Goal: Information Seeking & Learning: Learn about a topic

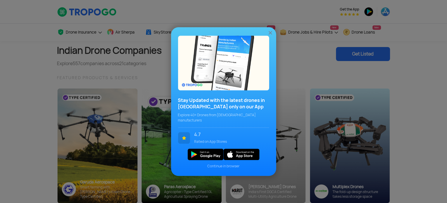
click at [270, 36] on img at bounding box center [270, 33] width 6 height 6
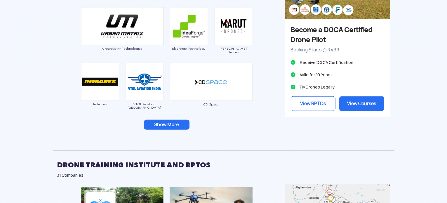
scroll to position [613, 0]
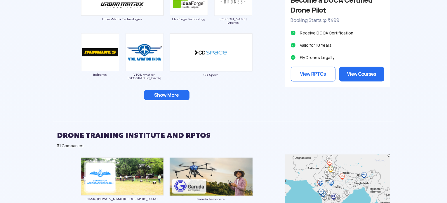
click at [162, 92] on button "Show More" at bounding box center [167, 95] width 46 height 10
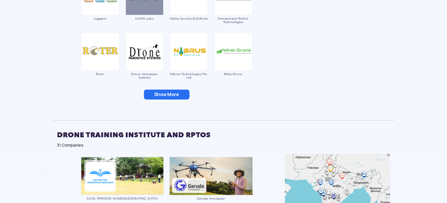
scroll to position [759, 0]
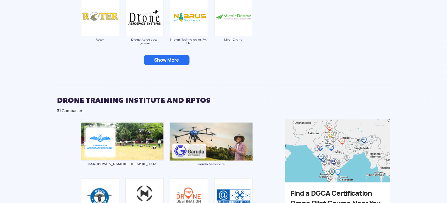
click at [170, 62] on button "Show More" at bounding box center [167, 60] width 46 height 10
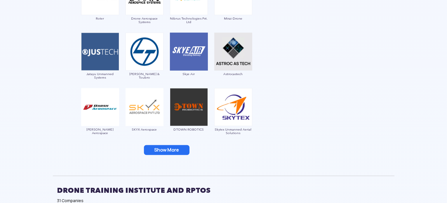
scroll to position [817, 0]
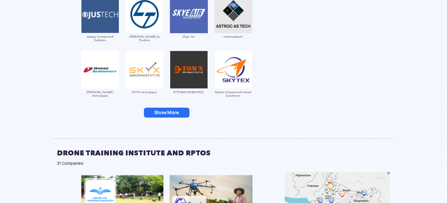
click at [171, 109] on button "Show More" at bounding box center [167, 113] width 46 height 10
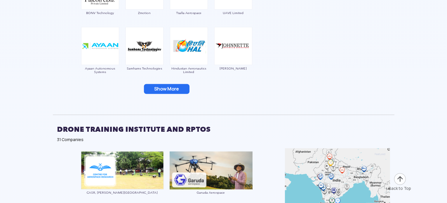
scroll to position [1021, 0]
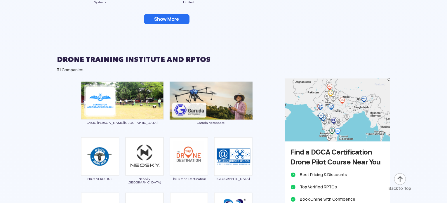
click at [175, 19] on button "Show More" at bounding box center [167, 19] width 46 height 10
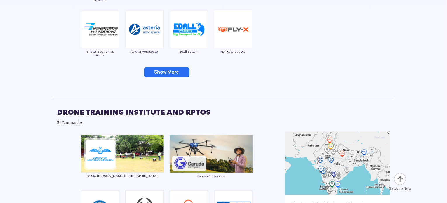
scroll to position [1080, 0]
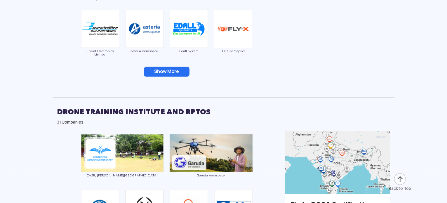
click at [162, 71] on button "Show More" at bounding box center [167, 72] width 46 height 10
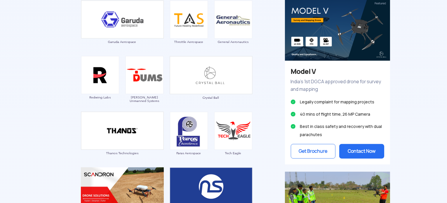
scroll to position [379, 0]
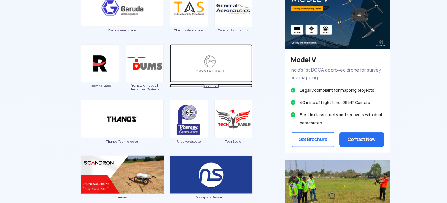
click at [212, 86] on span "Crystal Ball" at bounding box center [211, 86] width 83 height 4
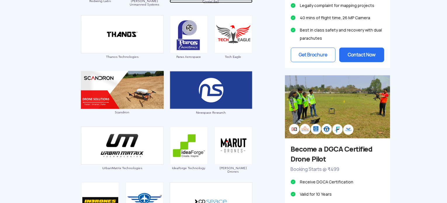
scroll to position [467, 0]
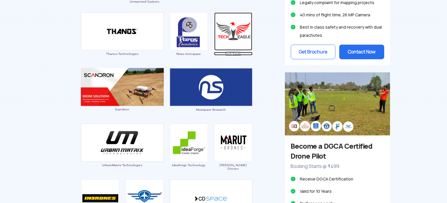
click at [238, 55] on span "Tech Eagle" at bounding box center [233, 54] width 39 height 4
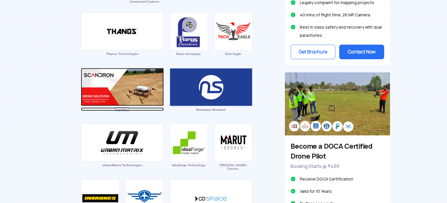
click at [122, 96] on img at bounding box center [122, 87] width 83 height 38
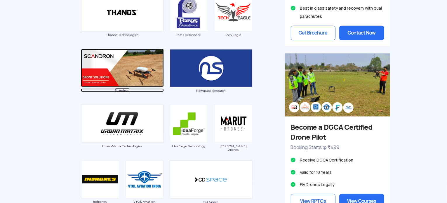
scroll to position [496, 0]
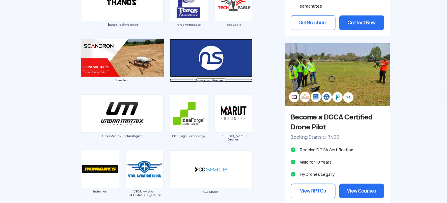
click at [202, 64] on img at bounding box center [211, 58] width 83 height 38
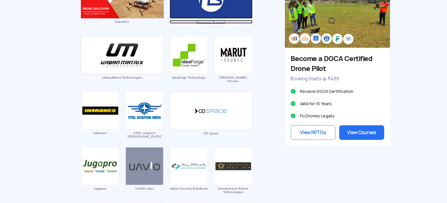
scroll to position [525, 0]
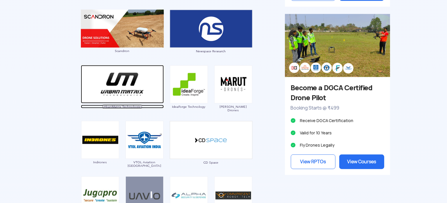
click at [133, 91] on img at bounding box center [122, 84] width 83 height 38
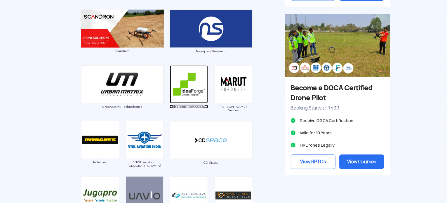
click at [192, 87] on img at bounding box center [189, 84] width 38 height 38
click at [239, 81] on img at bounding box center [233, 84] width 38 height 38
click at [234, 80] on img at bounding box center [233, 84] width 38 height 38
drag, startPoint x: 245, startPoint y: 105, endPoint x: 223, endPoint y: 106, distance: 22.2
click at [223, 106] on span "[PERSON_NAME] Drones" at bounding box center [233, 108] width 39 height 7
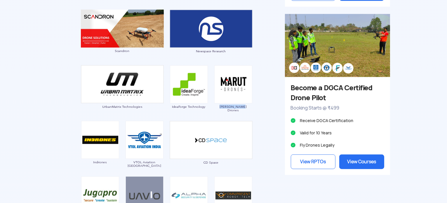
copy span "[PERSON_NAME] Drones"
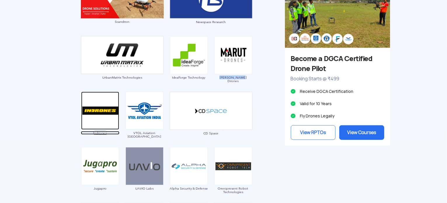
click at [109, 111] on img at bounding box center [100, 111] width 38 height 38
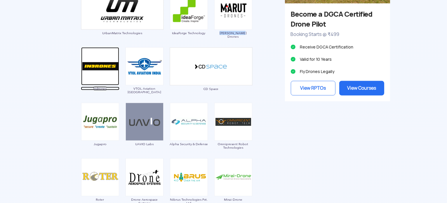
scroll to position [613, 0]
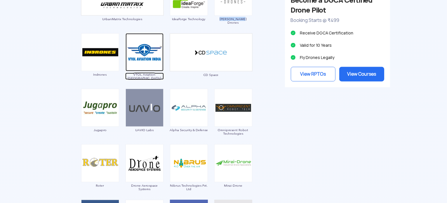
click at [144, 53] on img at bounding box center [144, 52] width 38 height 38
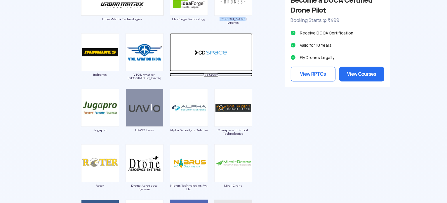
click at [205, 53] on img at bounding box center [211, 52] width 83 height 38
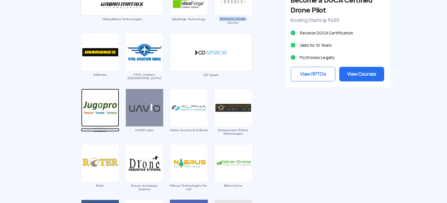
click at [106, 108] on img at bounding box center [100, 108] width 38 height 38
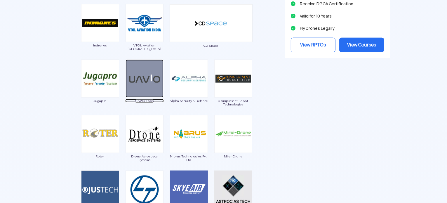
click at [144, 86] on img at bounding box center [144, 79] width 38 height 38
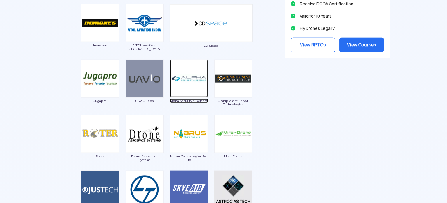
click at [192, 84] on img at bounding box center [189, 79] width 38 height 38
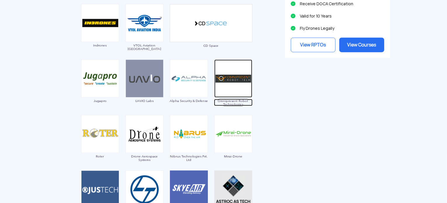
click at [223, 84] on img at bounding box center [233, 79] width 38 height 38
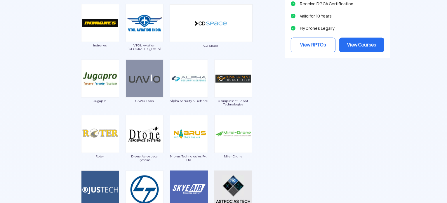
click at [105, 146] on img at bounding box center [100, 134] width 38 height 38
drag, startPoint x: 104, startPoint y: 157, endPoint x: 95, endPoint y: 157, distance: 8.8
click at [95, 157] on span "Roter" at bounding box center [100, 156] width 39 height 4
copy span "Roter"
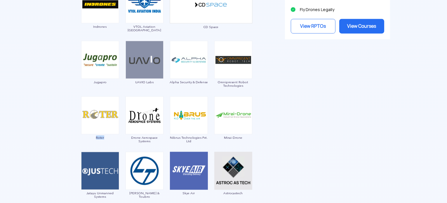
scroll to position [671, 0]
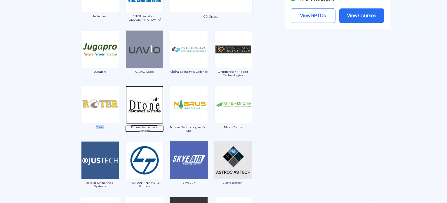
click at [142, 106] on img at bounding box center [144, 105] width 38 height 38
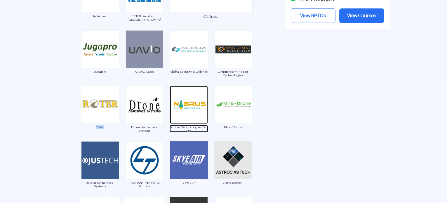
click at [188, 105] on img at bounding box center [189, 105] width 38 height 38
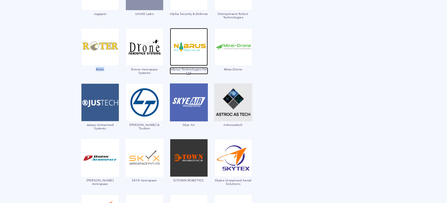
scroll to position [729, 0]
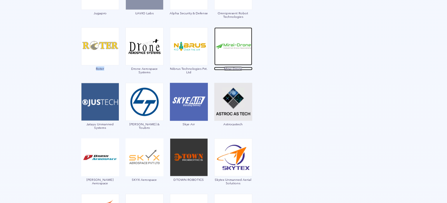
click at [225, 48] on img at bounding box center [233, 46] width 38 height 38
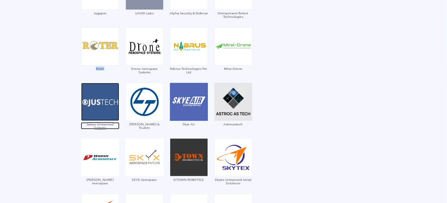
click at [103, 105] on img at bounding box center [100, 102] width 38 height 38
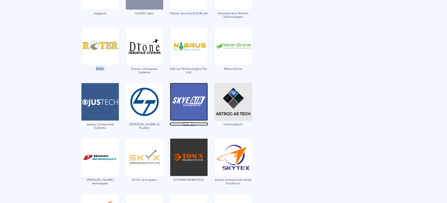
click at [184, 102] on img at bounding box center [189, 102] width 38 height 38
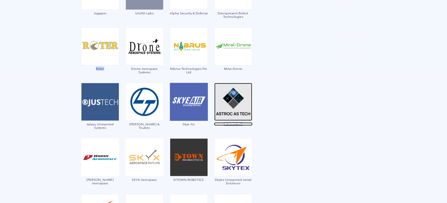
click at [237, 98] on img at bounding box center [233, 102] width 38 height 38
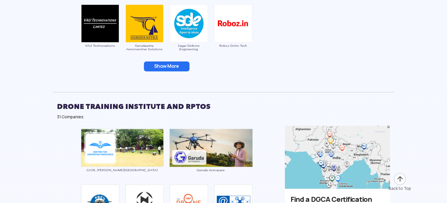
scroll to position [1196, 0]
click at [173, 66] on button "Show More" at bounding box center [167, 66] width 46 height 10
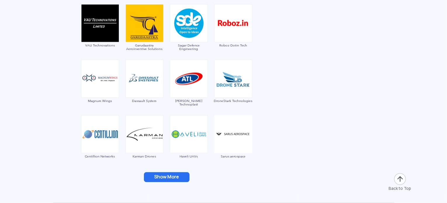
scroll to position [1284, 0]
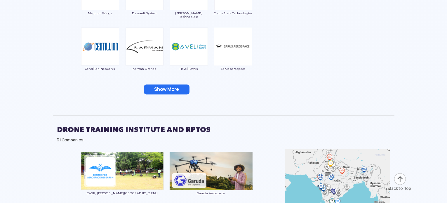
click at [154, 88] on button "Show More" at bounding box center [167, 89] width 46 height 10
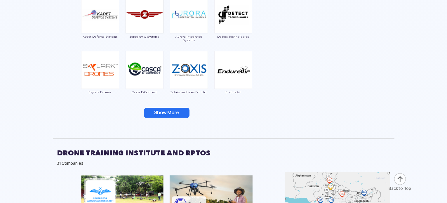
scroll to position [1459, 0]
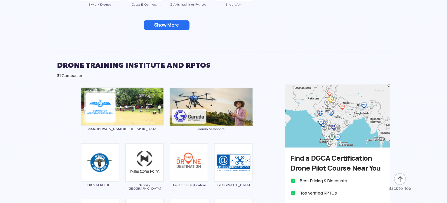
click at [174, 26] on button "Show More" at bounding box center [167, 25] width 46 height 10
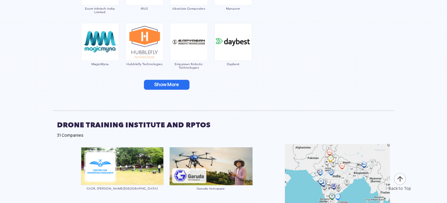
scroll to position [1546, 0]
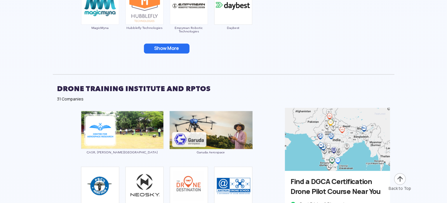
click at [170, 50] on button "Show More" at bounding box center [167, 48] width 46 height 10
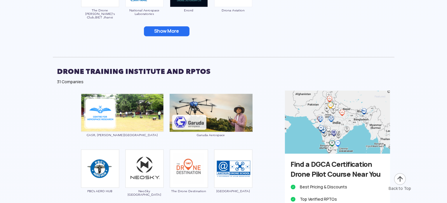
scroll to position [1692, 0]
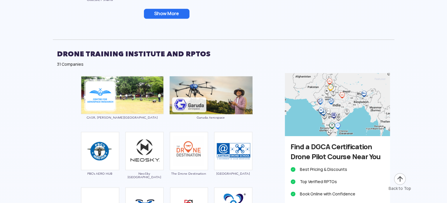
click at [170, 17] on button "Show More" at bounding box center [167, 14] width 46 height 10
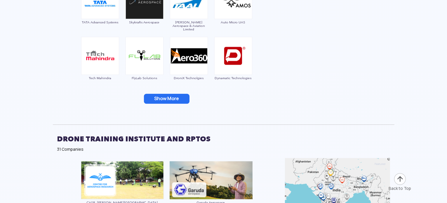
scroll to position [1751, 0]
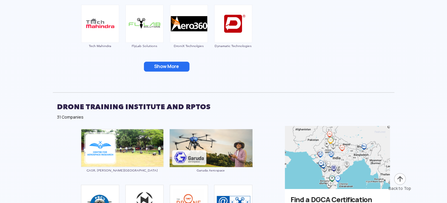
click at [170, 62] on button "Show More" at bounding box center [167, 67] width 46 height 10
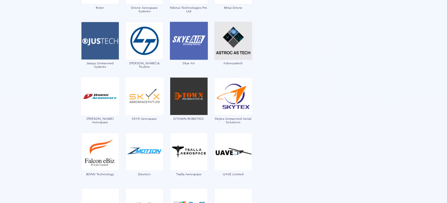
scroll to position [788, 0]
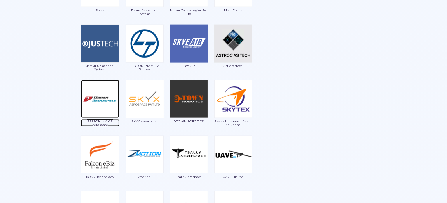
click at [103, 101] on img at bounding box center [100, 99] width 38 height 38
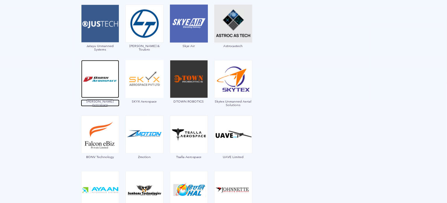
scroll to position [817, 0]
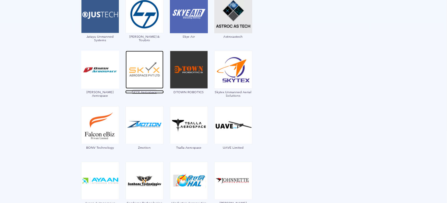
click at [142, 72] on img at bounding box center [144, 70] width 38 height 38
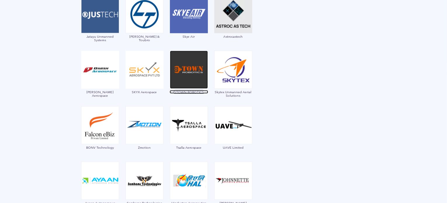
click at [189, 76] on img at bounding box center [189, 70] width 38 height 38
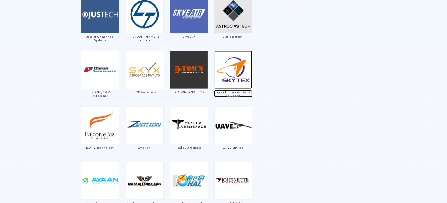
click at [231, 82] on img at bounding box center [233, 70] width 38 height 38
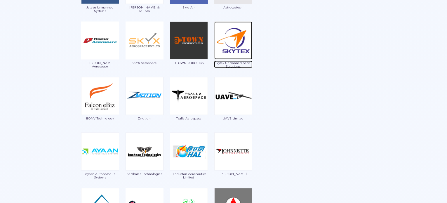
scroll to position [875, 0]
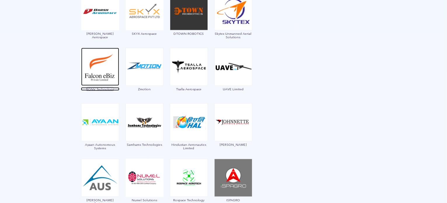
click at [99, 81] on img at bounding box center [100, 67] width 38 height 38
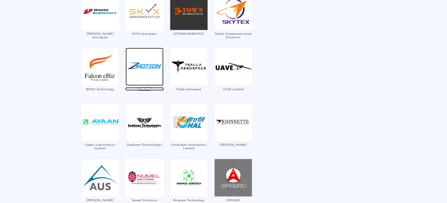
click at [153, 72] on img at bounding box center [144, 67] width 38 height 38
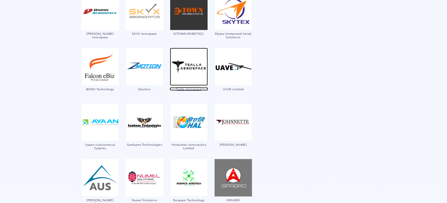
click at [189, 70] on img at bounding box center [189, 67] width 38 height 38
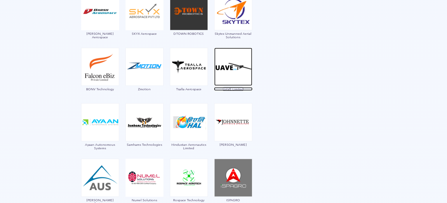
click at [231, 68] on img at bounding box center [233, 67] width 38 height 38
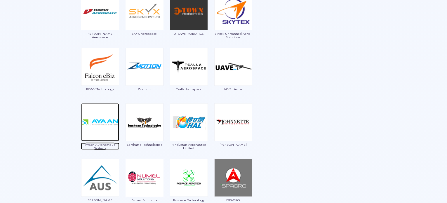
click at [102, 122] on img at bounding box center [100, 122] width 38 height 38
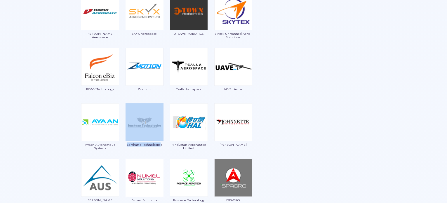
drag, startPoint x: 121, startPoint y: 142, endPoint x: 160, endPoint y: 149, distance: 39.4
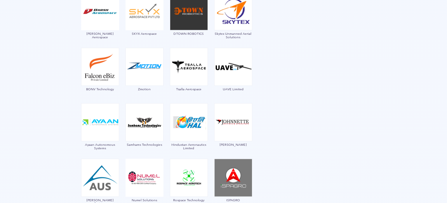
drag, startPoint x: 163, startPoint y: 144, endPoint x: 125, endPoint y: 144, distance: 37.9
copy span "Samhams Technologies"
